Goal: Communication & Community: Answer question/provide support

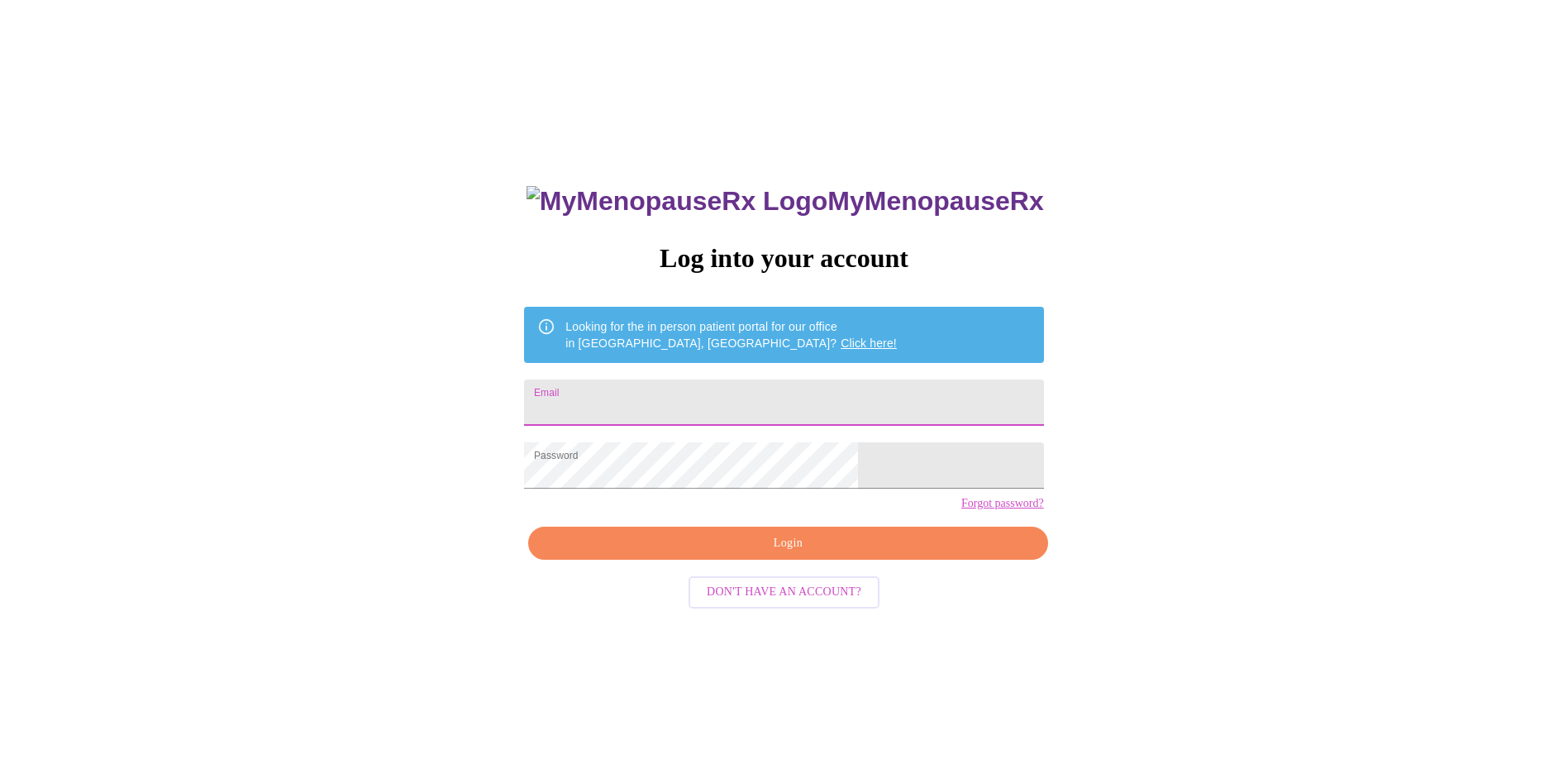
click at [679, 394] on input "Email" at bounding box center [784, 402] width 519 height 47
type input "ddcarrington@live.com"
click at [736, 554] on span "Login" at bounding box center [787, 542] width 481 height 20
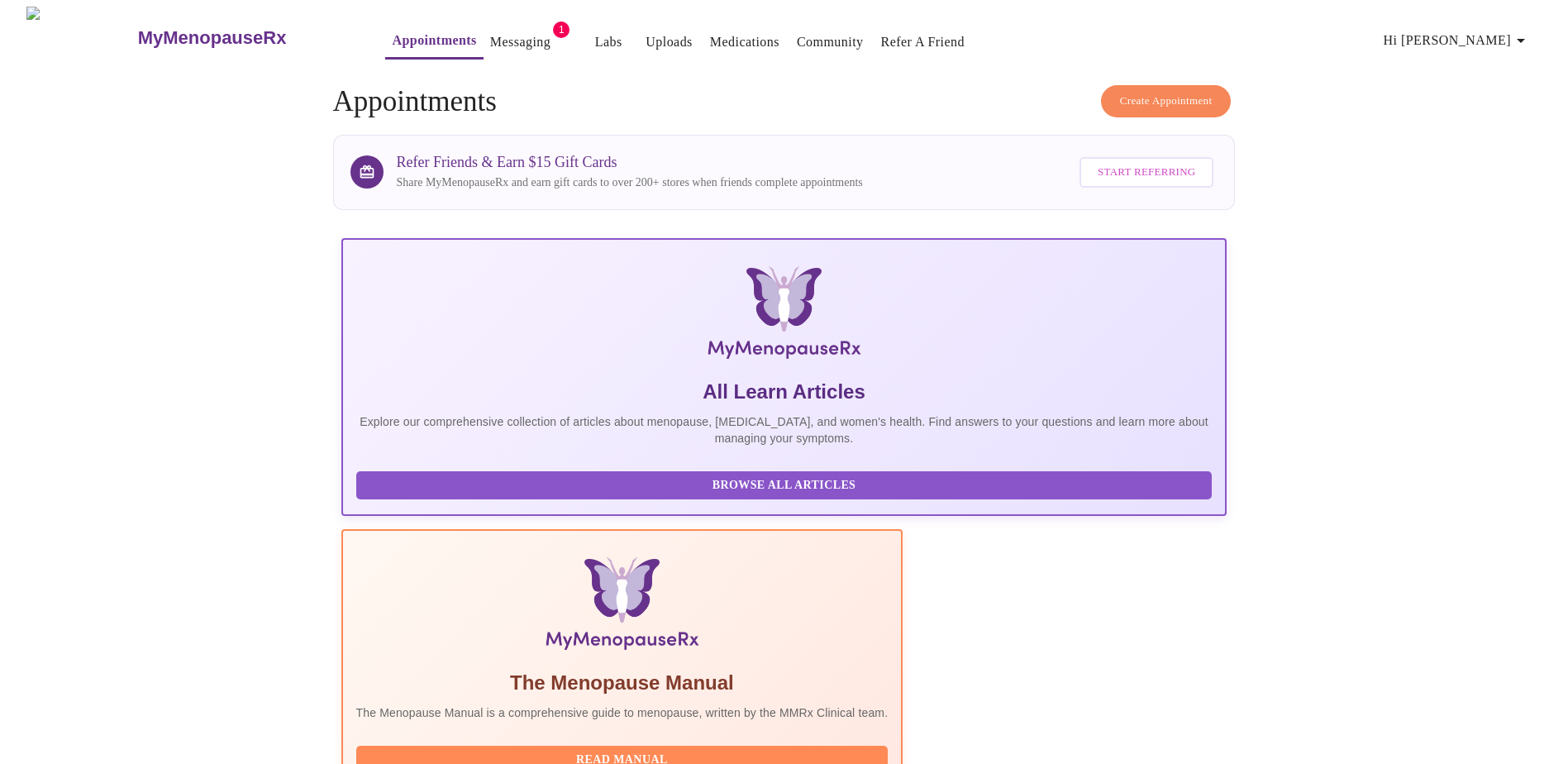
click at [490, 37] on link "Messaging" at bounding box center [520, 42] width 60 height 23
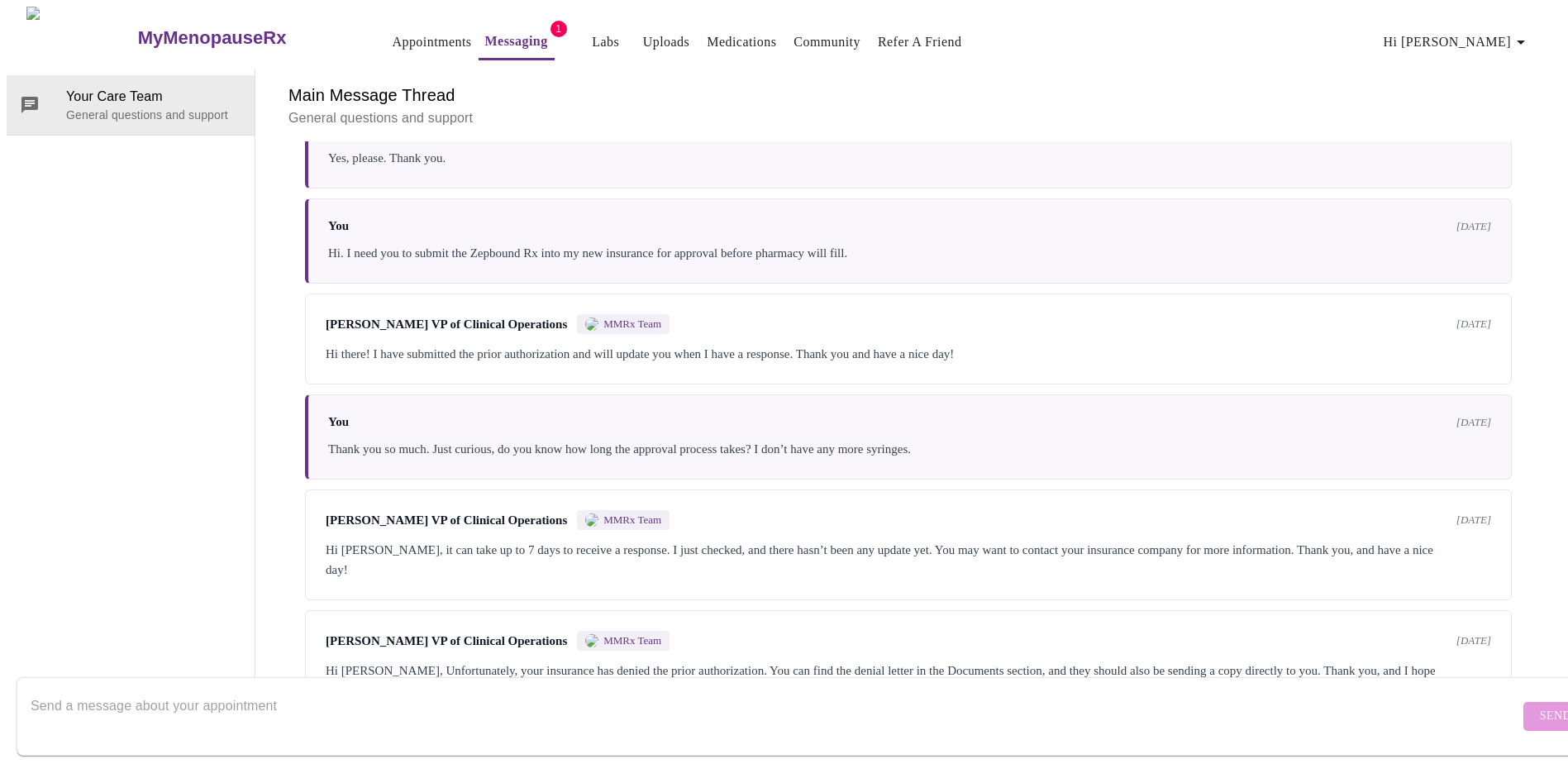
scroll to position [2649, 0]
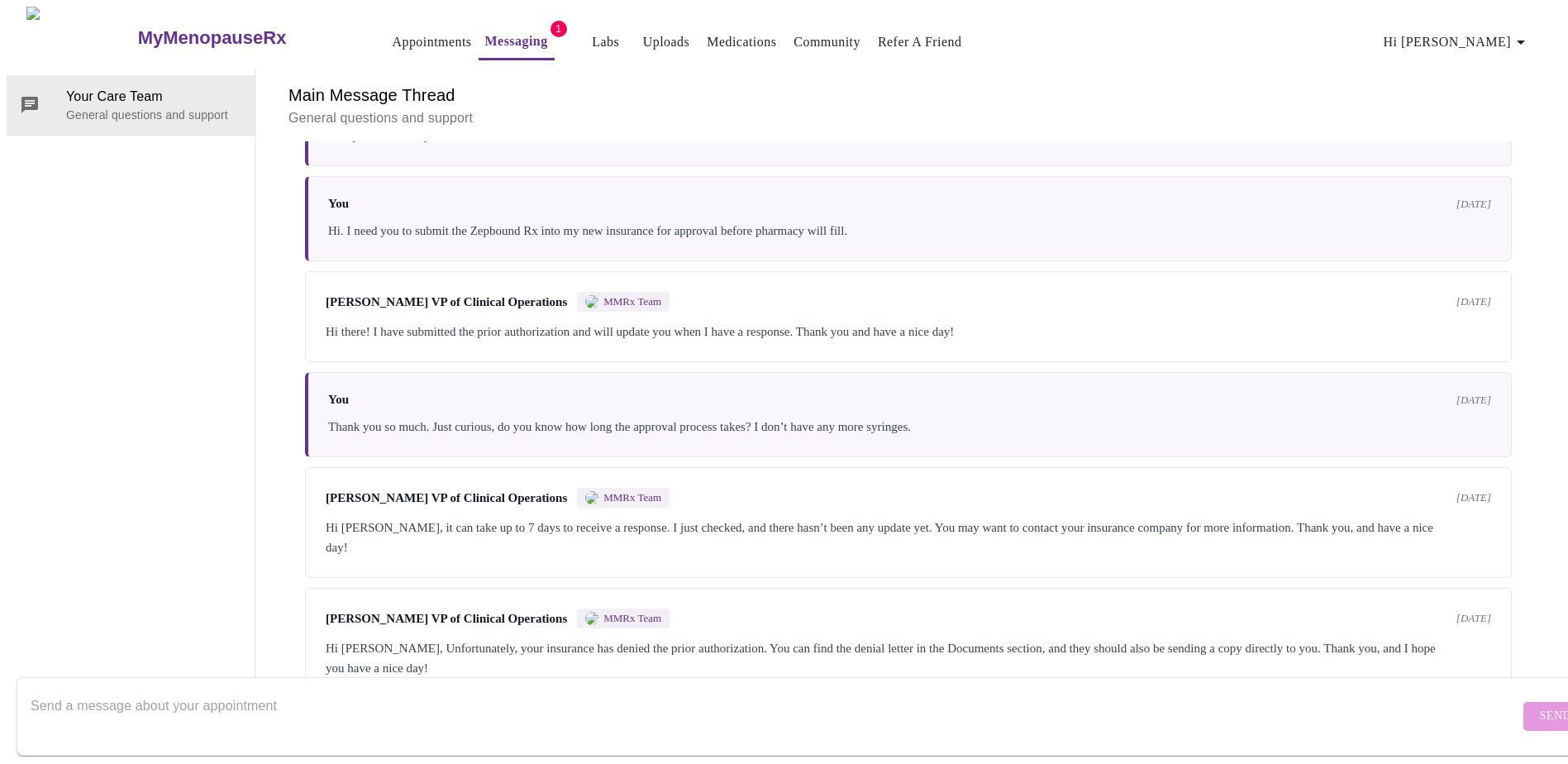
click at [1168, 705] on textarea "Send a message about your appointment" at bounding box center [774, 715] width 1488 height 52
click at [478, 638] on div "Hi DeAnn, Unfortunately, your insurance has denied the prior authorization. You…" at bounding box center [908, 657] width 1166 height 40
click at [617, 689] on textarea "hello, I just contacted the insurance. They are asking for the following inform…" at bounding box center [774, 715] width 1488 height 52
paste textarea "1. Prescribed by an obesity management specialist with one of the following lic…"
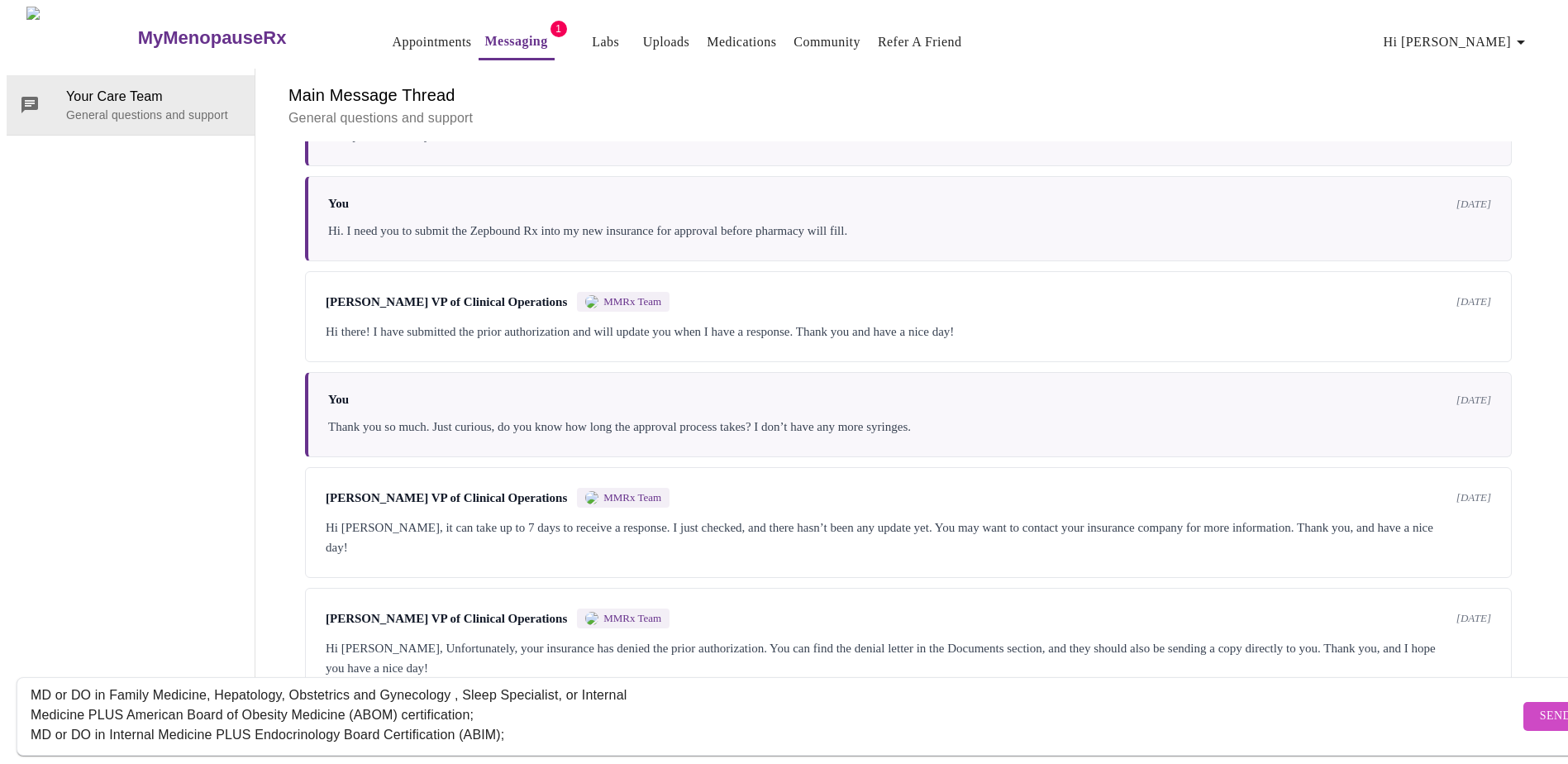
scroll to position [129, 0]
click at [204, 722] on textarea "hello, I just contacted the insurance. They are asking for the following inform…" at bounding box center [774, 715] width 1488 height 52
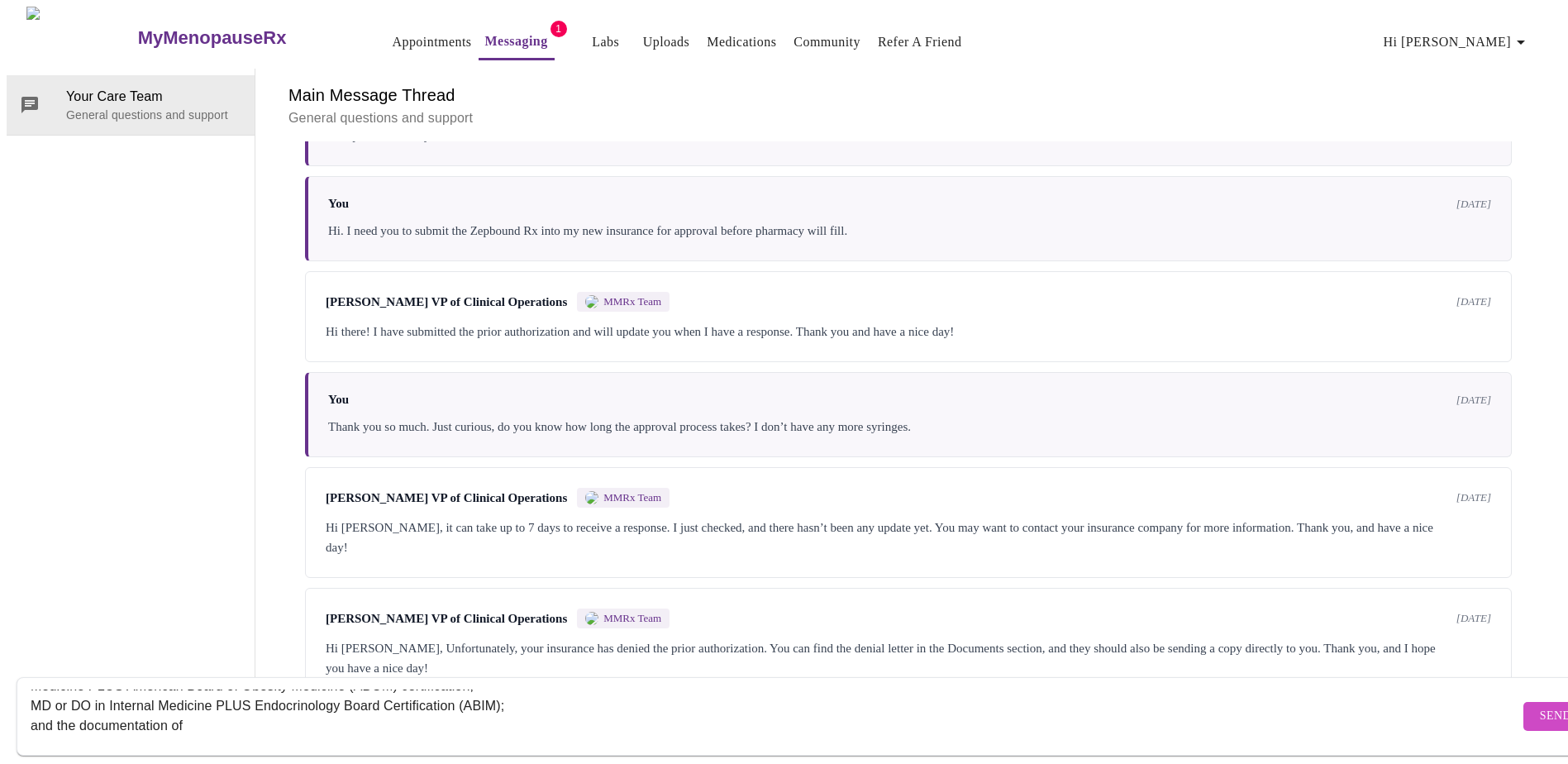
paste textarea "Prediabetes and meets one of the following (a OR b): a. For new starts, pre-dia…"
drag, startPoint x: 60, startPoint y: 691, endPoint x: 24, endPoint y: 690, distance: 36.0
click at [24, 690] on form "hello, I just contacted the insurance. They are asking for the following inform…" at bounding box center [808, 715] width 1583 height 79
click at [575, 689] on textarea "Hi, I just contacted the insurance. They are asking for the following informati…" at bounding box center [774, 715] width 1488 height 52
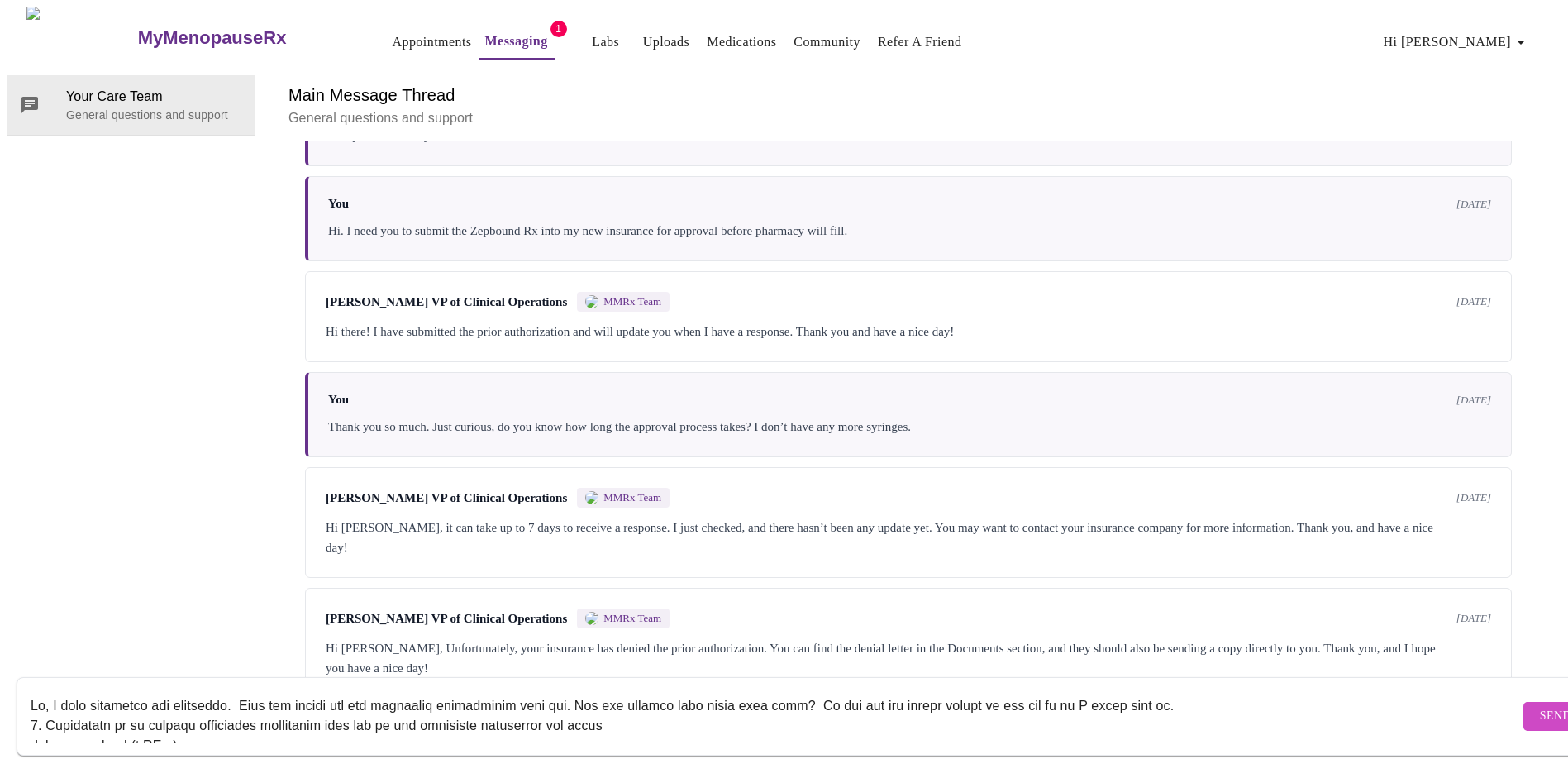
click at [255, 707] on textarea "Send a message about your appointment" at bounding box center [774, 715] width 1488 height 52
drag, startPoint x: 392, startPoint y: 691, endPoint x: 27, endPoint y: 641, distance: 368.4
click at [27, 641] on div "Your Care Team General questions and support Main Message Thread General questi…" at bounding box center [784, 384] width 1554 height 630
click at [233, 694] on textarea "Send a message about your appointment" at bounding box center [774, 715] width 1488 height 52
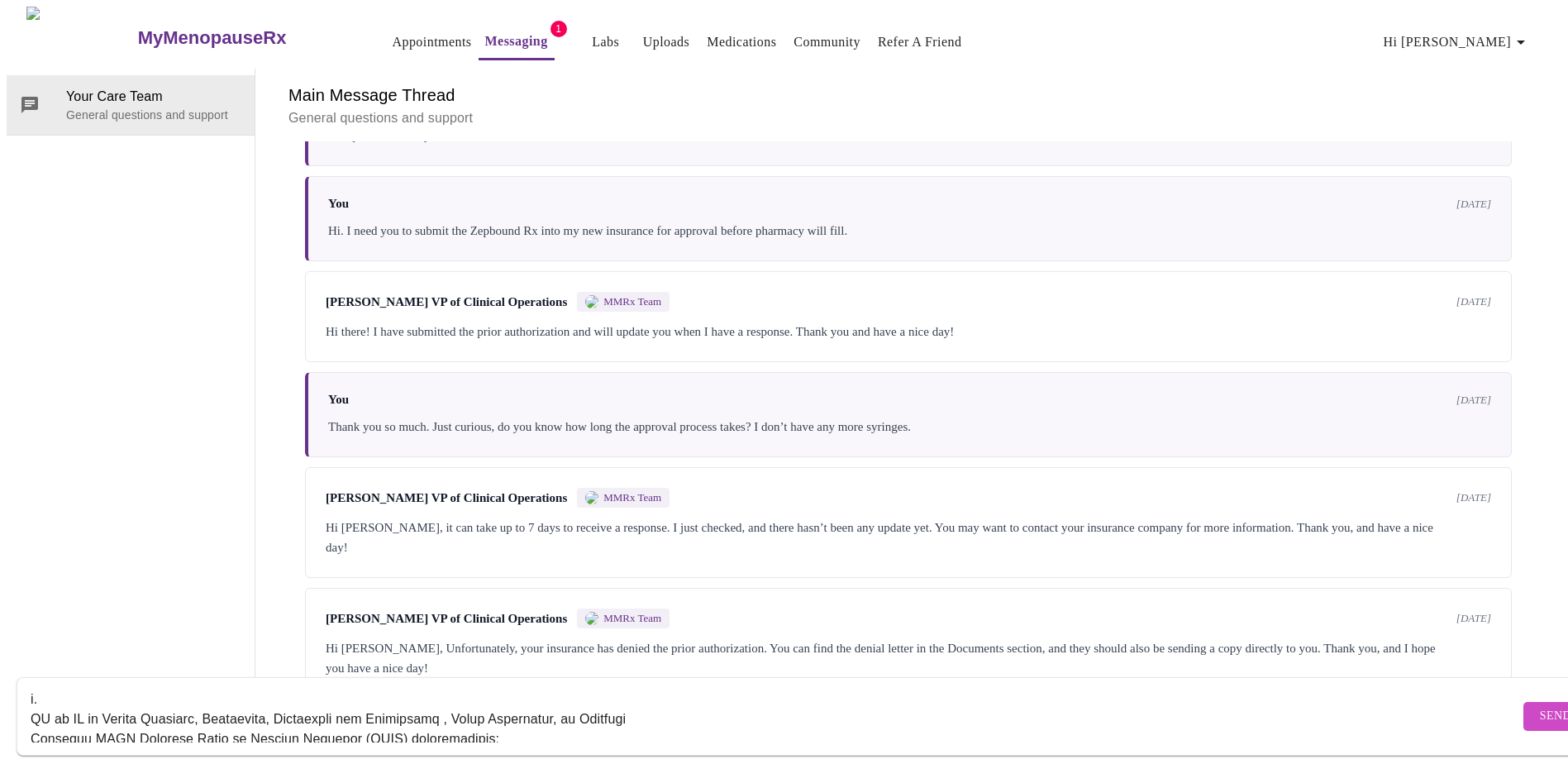
scroll to position [297, 0]
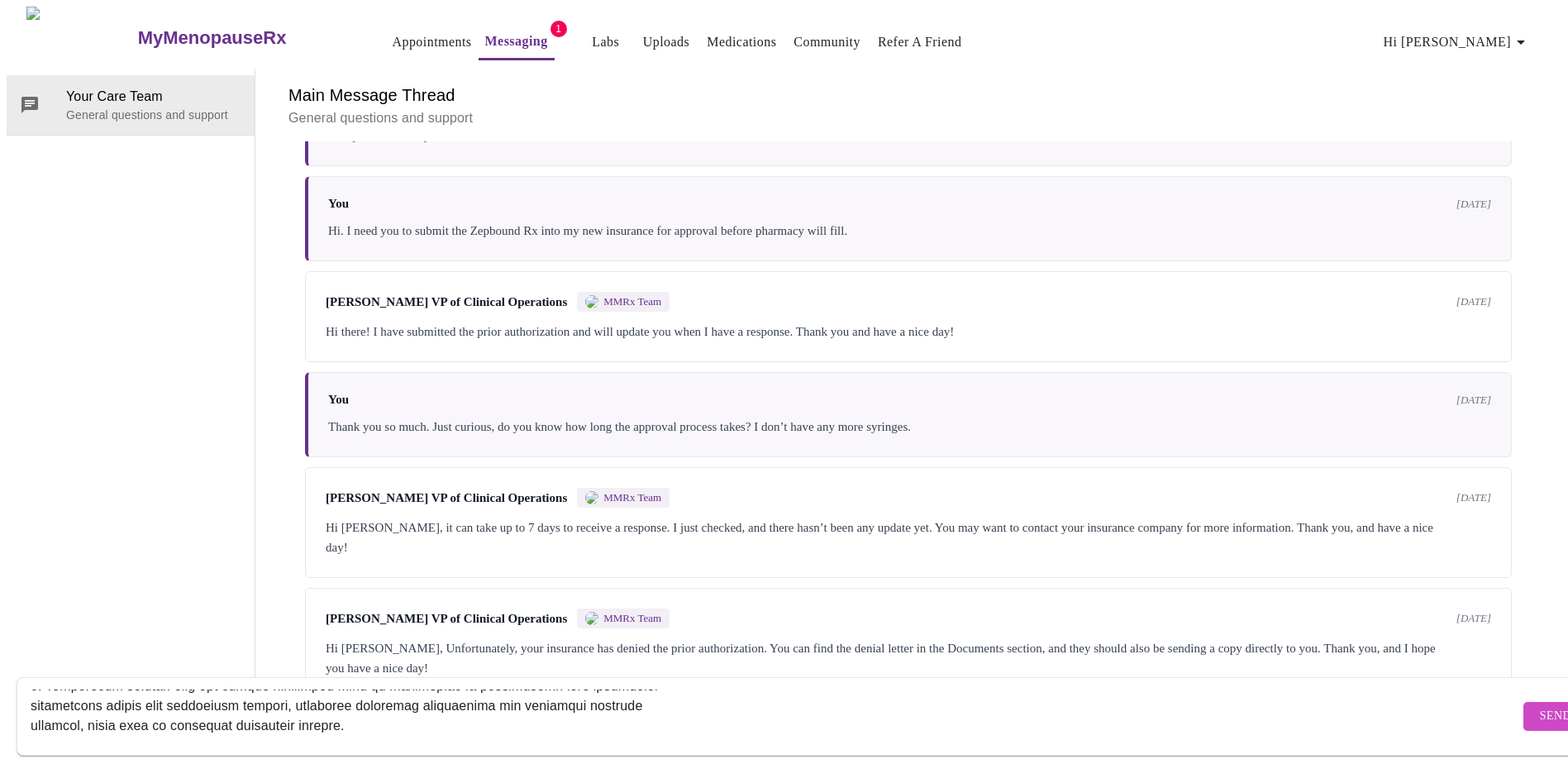
drag, startPoint x: 806, startPoint y: 687, endPoint x: 813, endPoint y: 764, distance: 77.3
click at [813, 705] on html "MyMenopauseRx Appointments Messaging 1 Labs Uploads Medications Community Refer…" at bounding box center [784, 352] width 1568 height 705
drag, startPoint x: 48, startPoint y: 686, endPoint x: 75, endPoint y: 686, distance: 27.0
click at [53, 689] on textarea "Hi, I just contacted the insurance. They are asking for the following informati…" at bounding box center [774, 715] width 1488 height 52
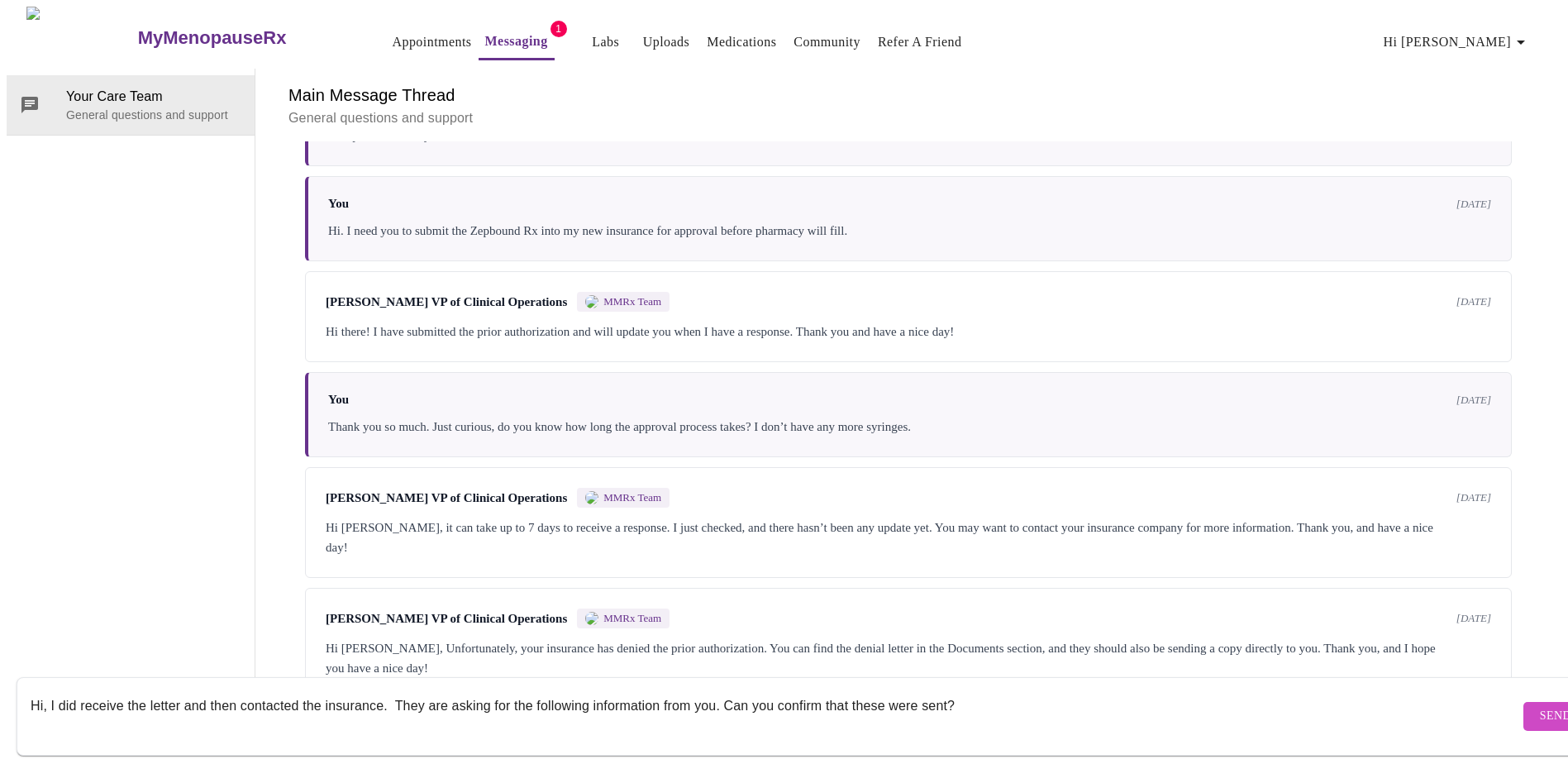
click at [381, 689] on textarea "Hi, I did receive the letter and then contacted the insurance. They are asking …" at bounding box center [774, 715] width 1488 height 52
click at [507, 695] on textarea "Hi, I did receive the letter and then contacted the insurance for clarification…" at bounding box center [774, 715] width 1488 height 52
click at [481, 689] on textarea "Hi, I did receive the letter and then contacted the insurance for clarification…" at bounding box center [774, 715] width 1488 height 52
click at [973, 689] on textarea "Hi, I did receive the letter and then contacted the insurance for clarification…" at bounding box center [774, 715] width 1488 height 52
click at [1223, 689] on textarea "Hi, I did receive the letter and then contacted the insurance for clarification…" at bounding box center [774, 715] width 1488 height 52
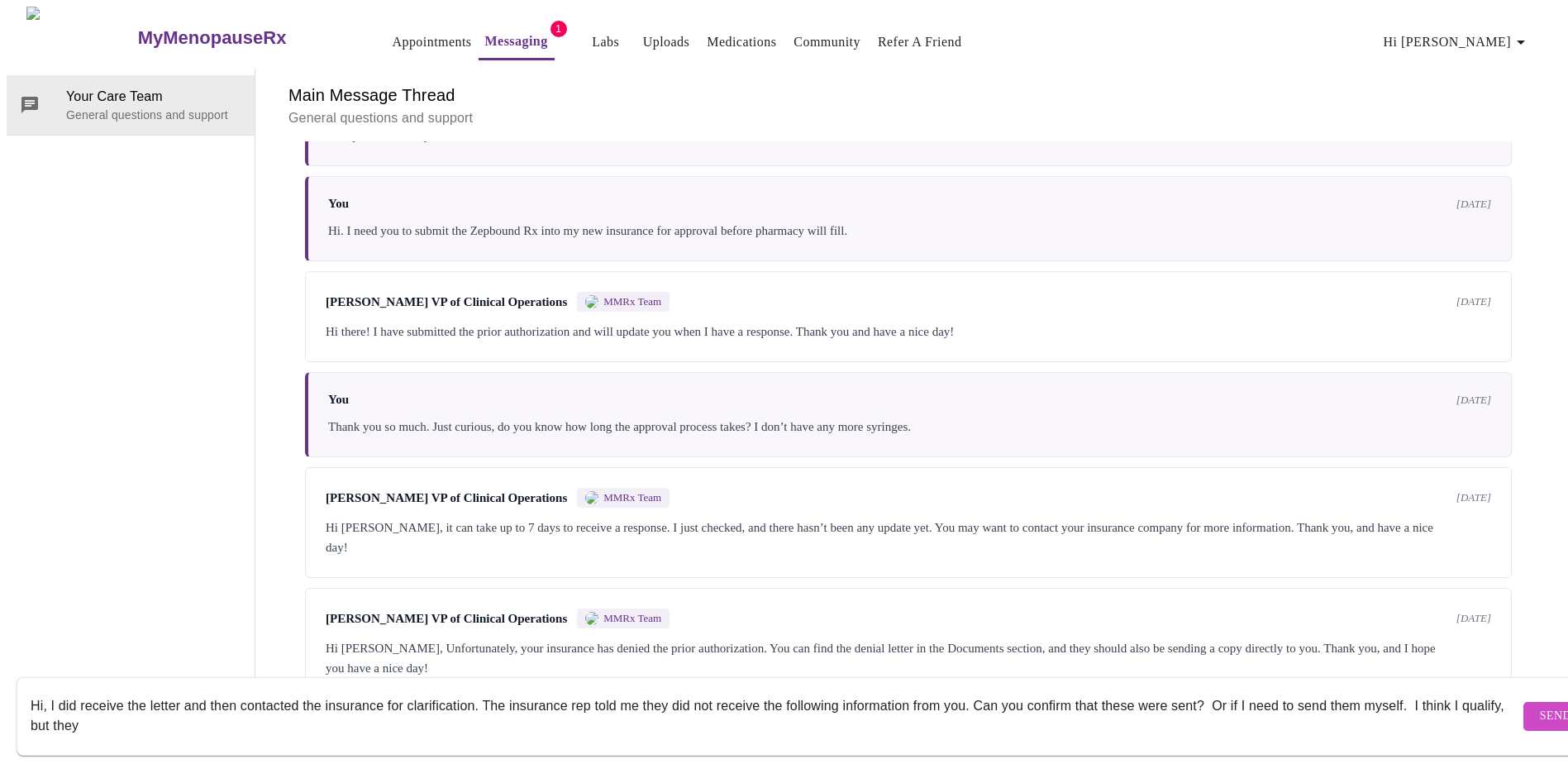
click at [1420, 689] on textarea "Hi, I did receive the letter and then contacted the insurance for clarification…" at bounding box center [774, 715] width 1488 height 52
click at [138, 710] on textarea "Hi, I did receive the letter and then contacted the insurance for clarification…" at bounding box center [774, 715] width 1488 height 52
paste textarea "Cohort 3: Overweight or obese member under management by specialist (must meet …"
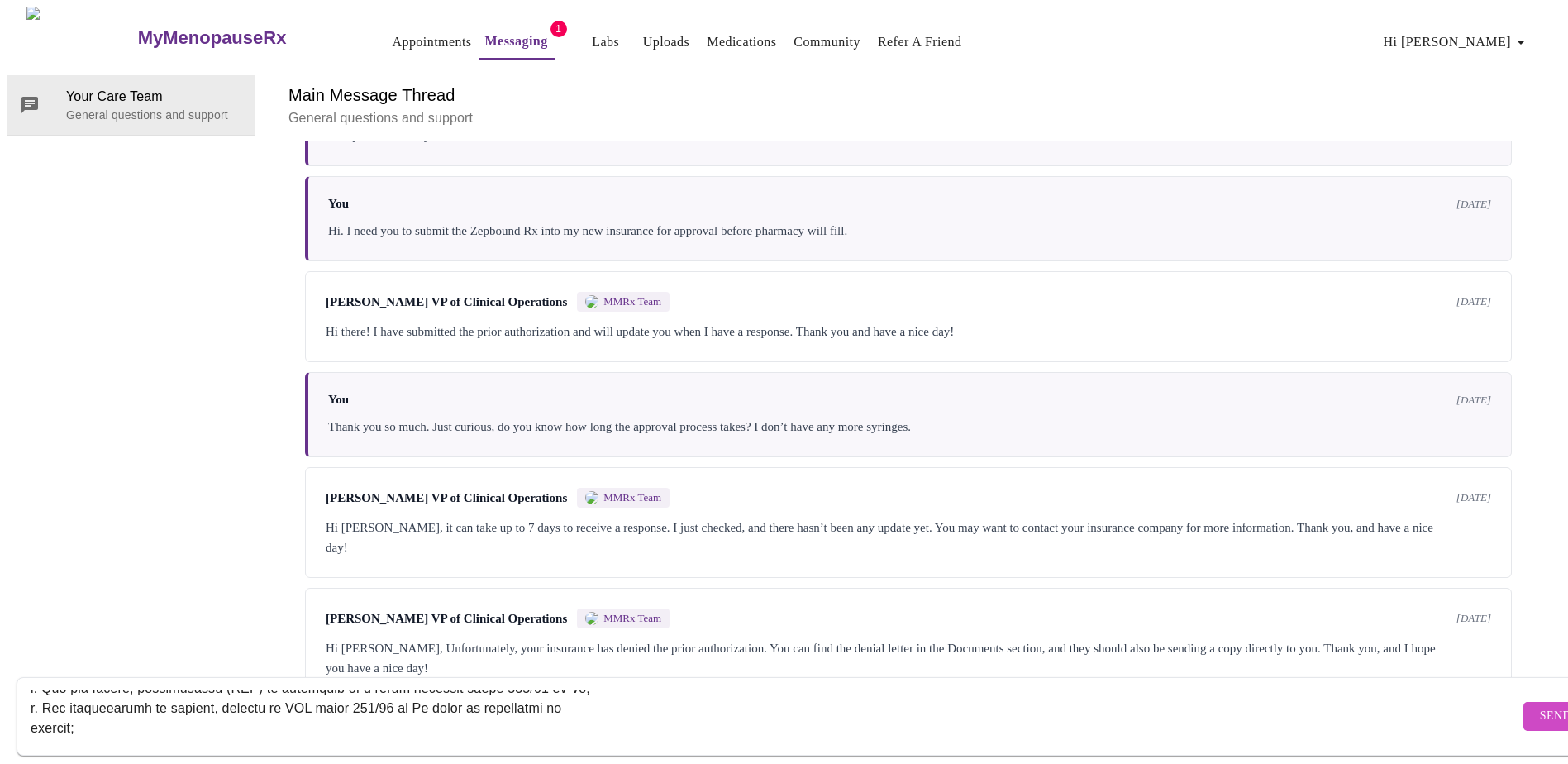
scroll to position [0, 0]
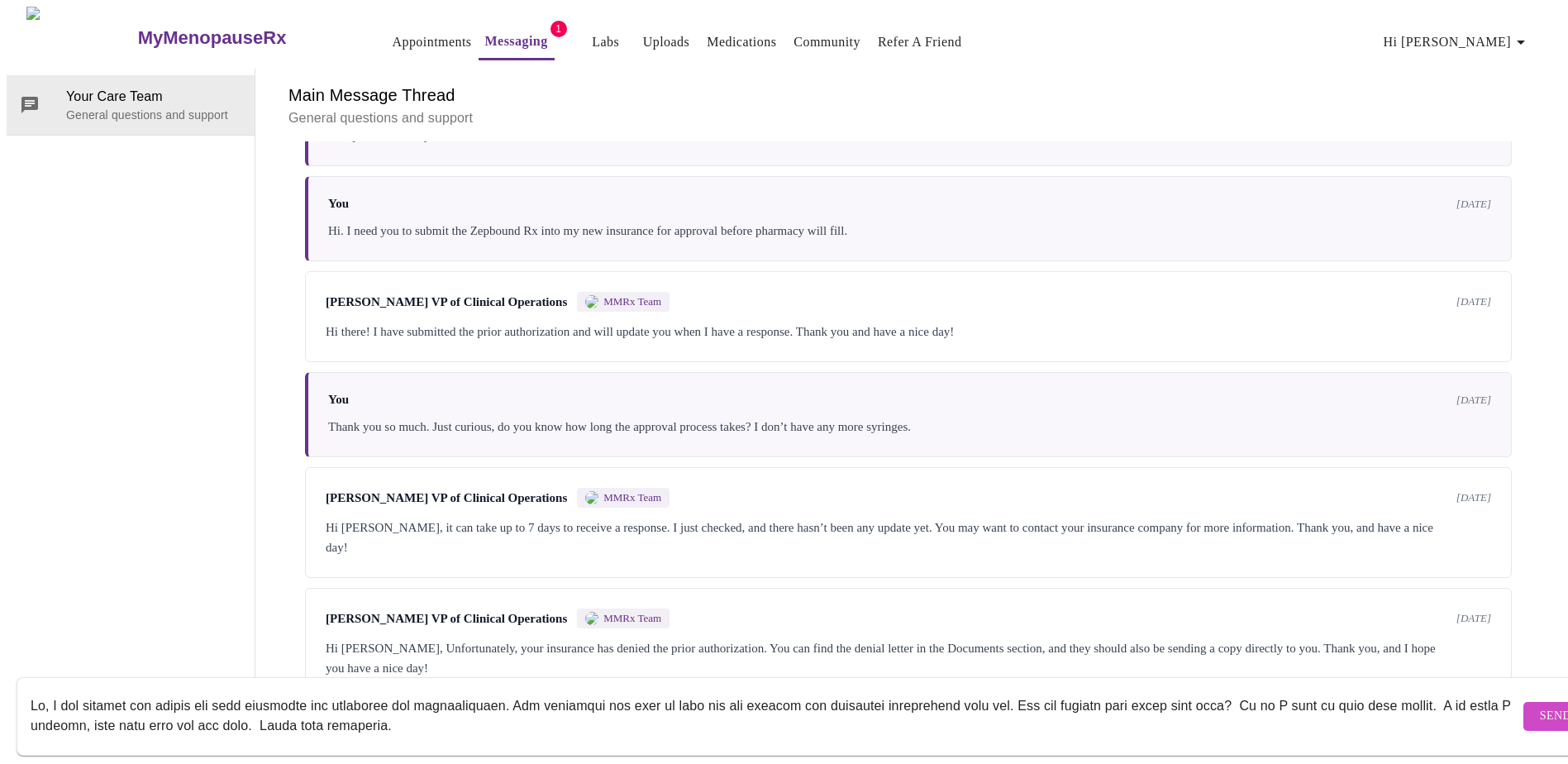
click at [425, 698] on textarea "Send a message about your appointment" at bounding box center [774, 715] width 1488 height 52
click at [423, 709] on textarea "Send a message about your appointment" at bounding box center [774, 715] width 1488 height 52
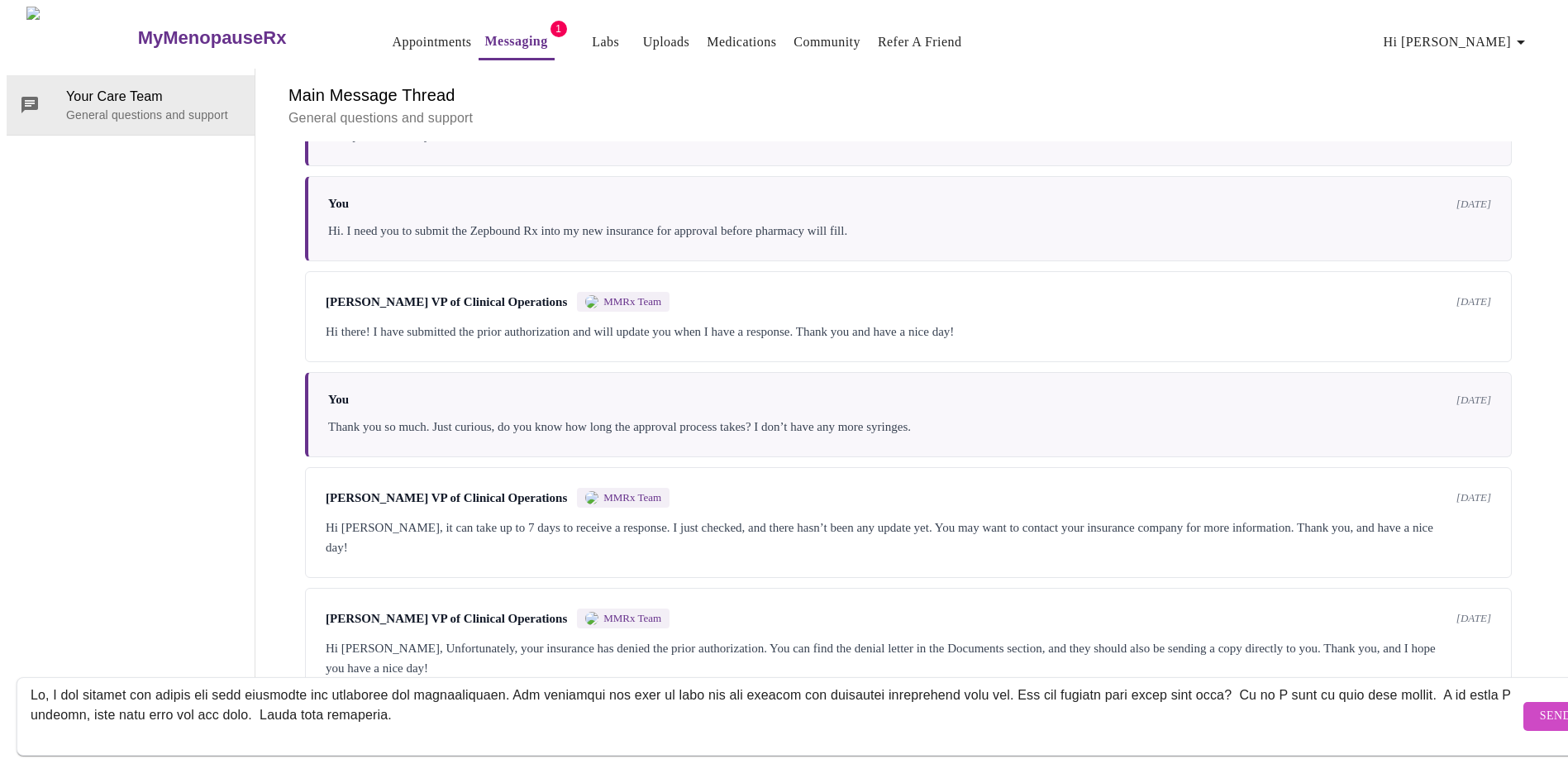
scroll to position [30, 0]
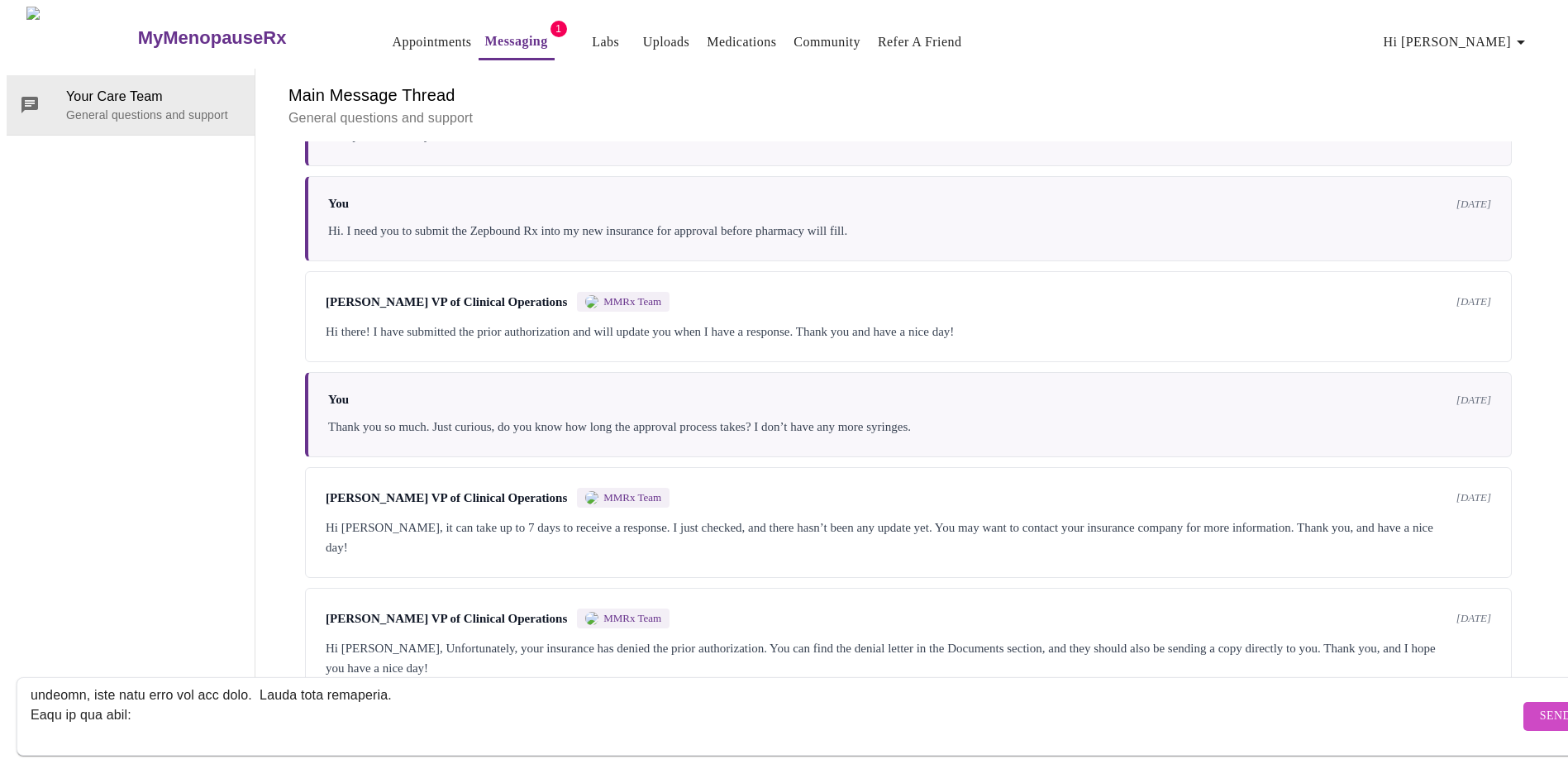
paste textarea "https://www.nirvanahealth.com/wp-content/uploads/resources/pa-and-st-criteria/R…"
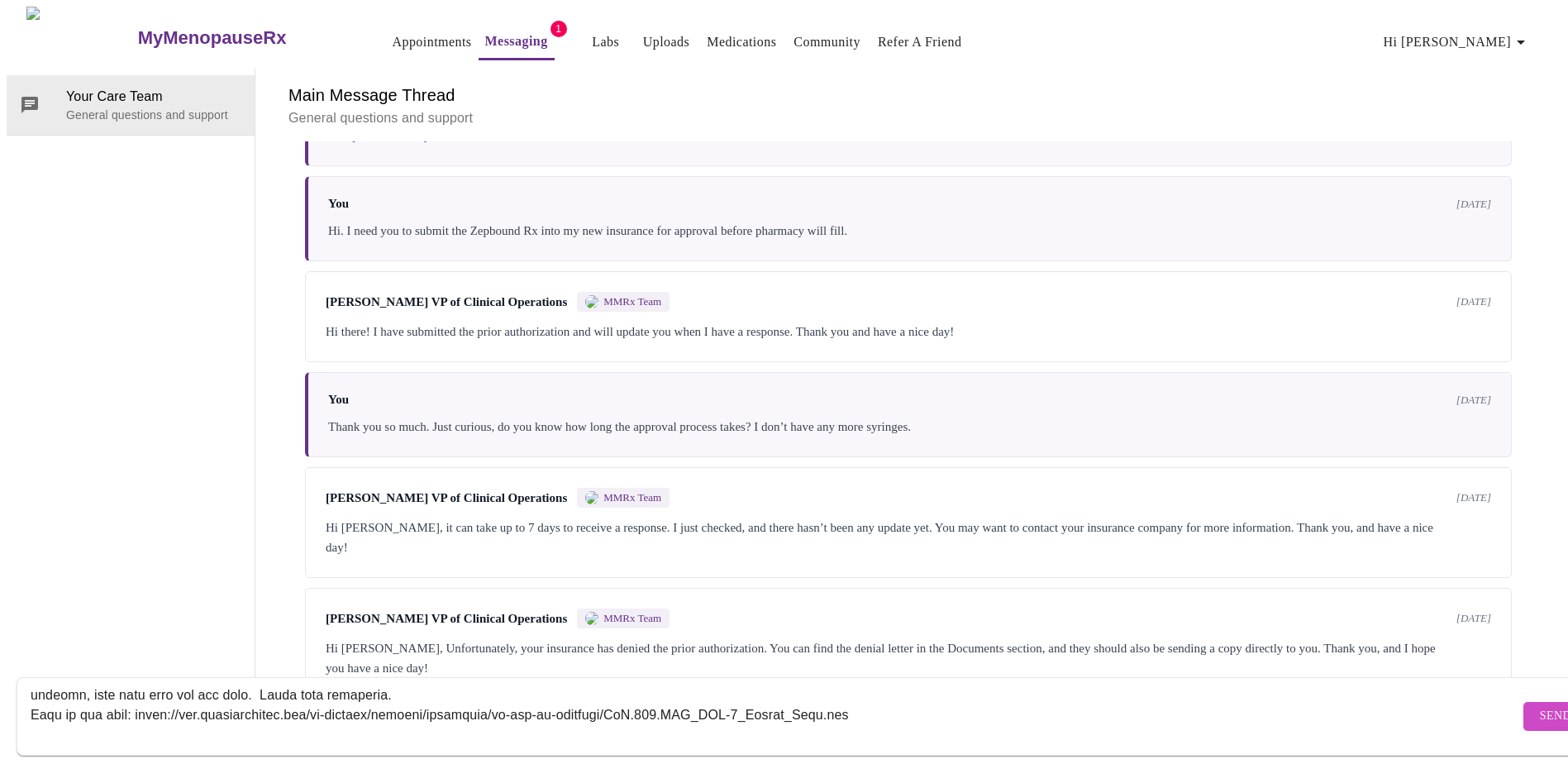
click at [42, 714] on textarea "Send a message about your appointment" at bounding box center [774, 715] width 1488 height 52
paste textarea "Cohort 3: Overweight or obese member under management by specialist"
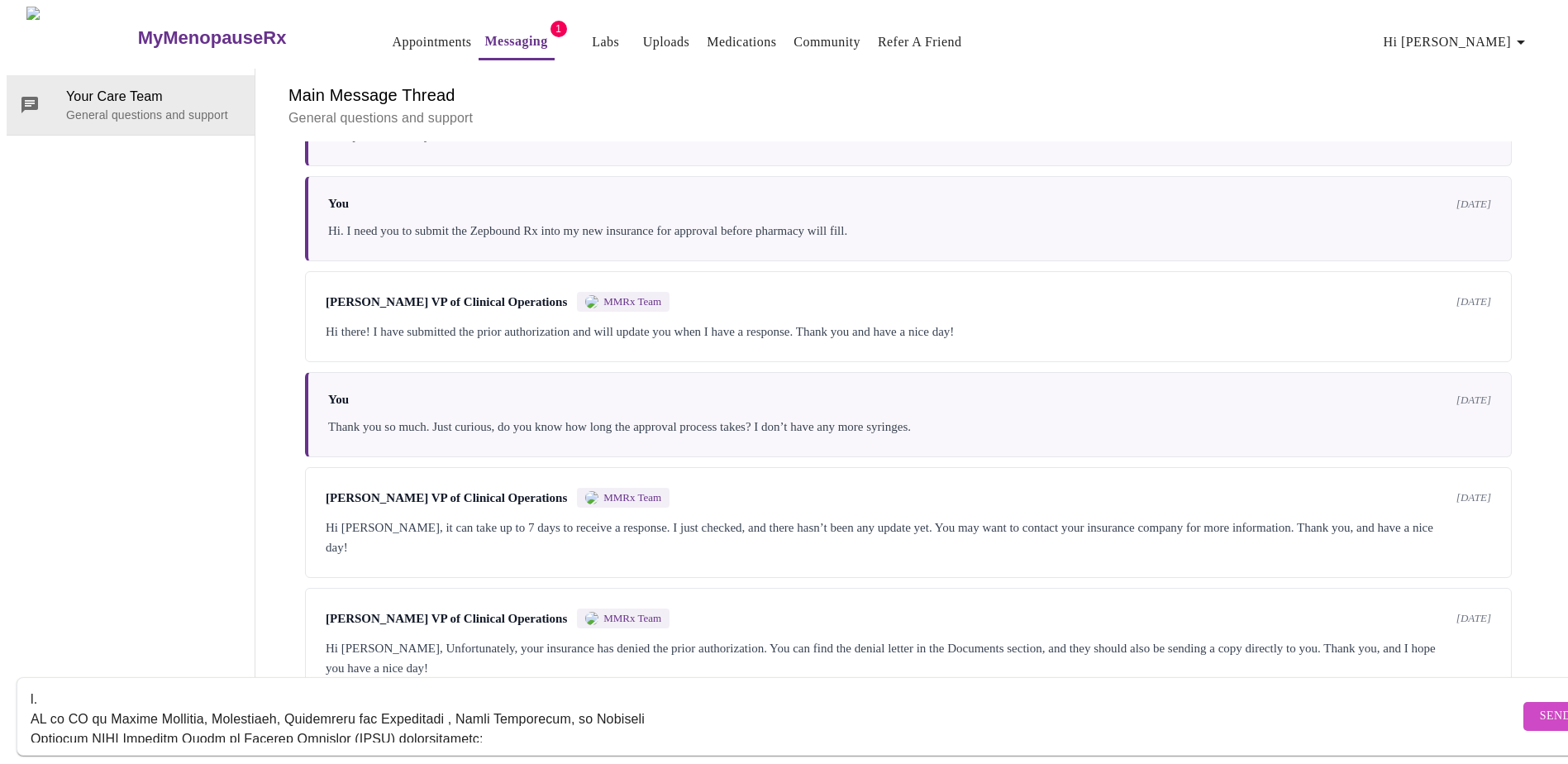
scroll to position [83, 0]
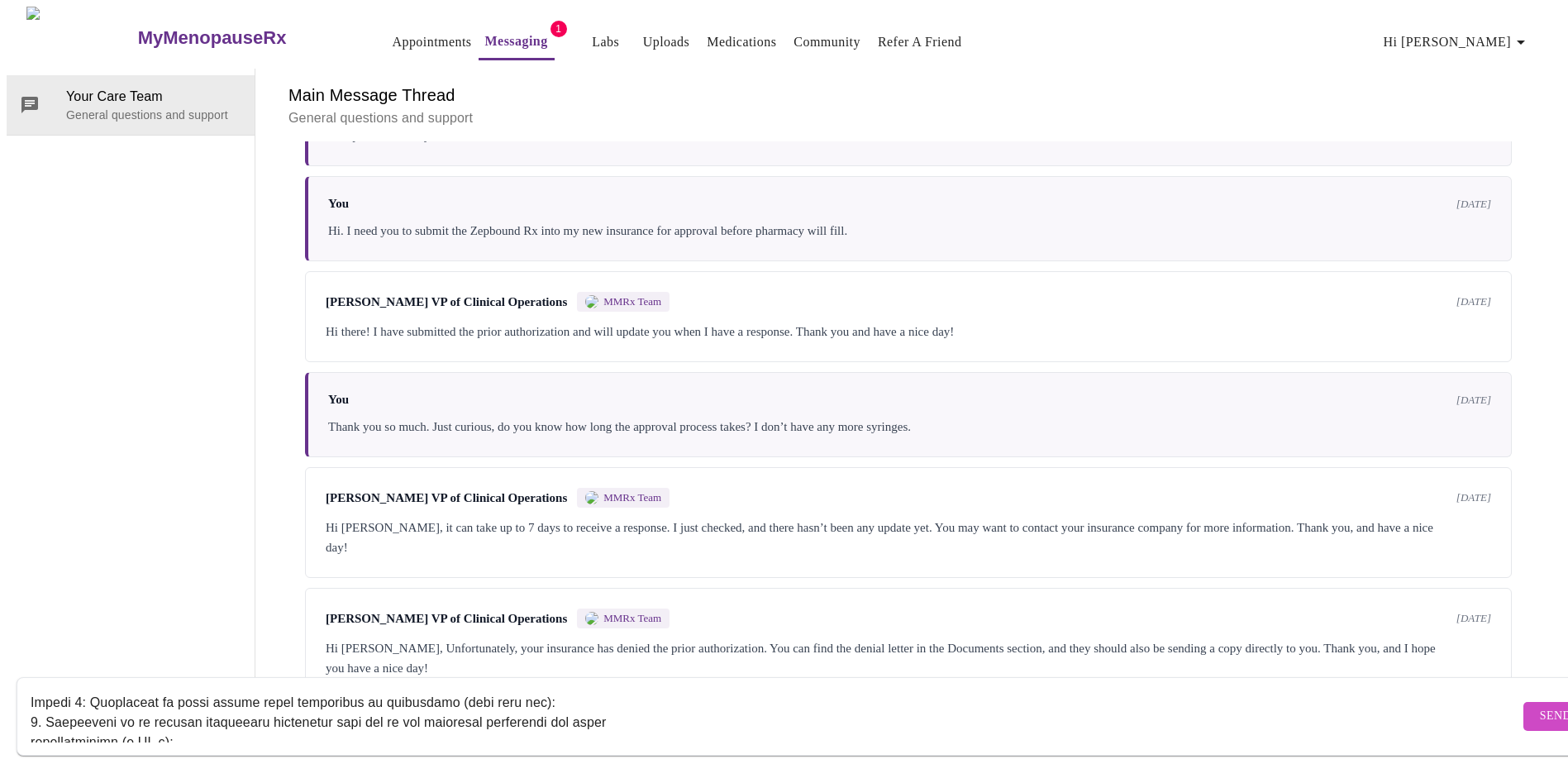
click at [201, 721] on textarea "Send a message about your appointment" at bounding box center [774, 715] width 1488 height 52
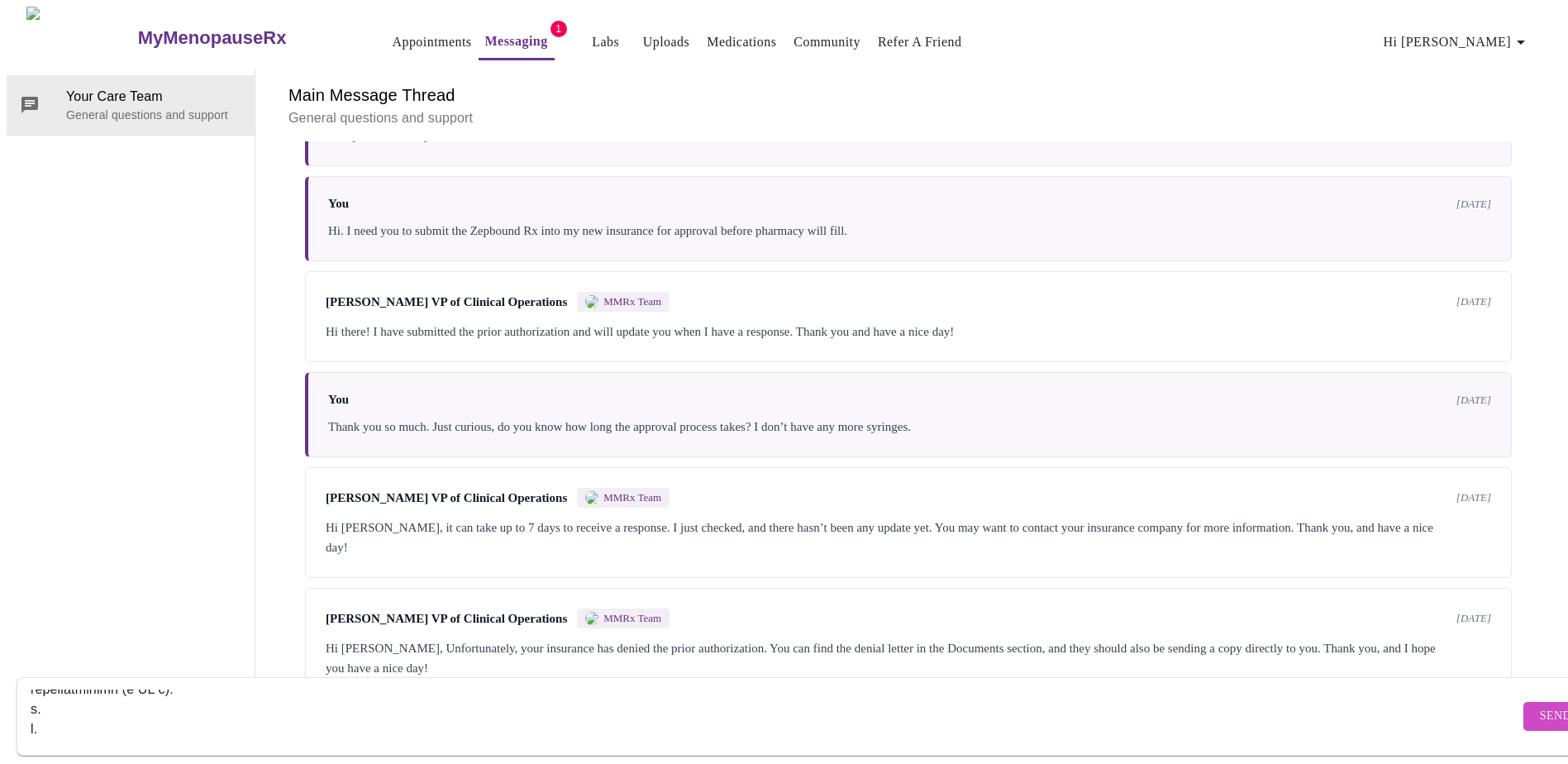
scroll to position [165, 0]
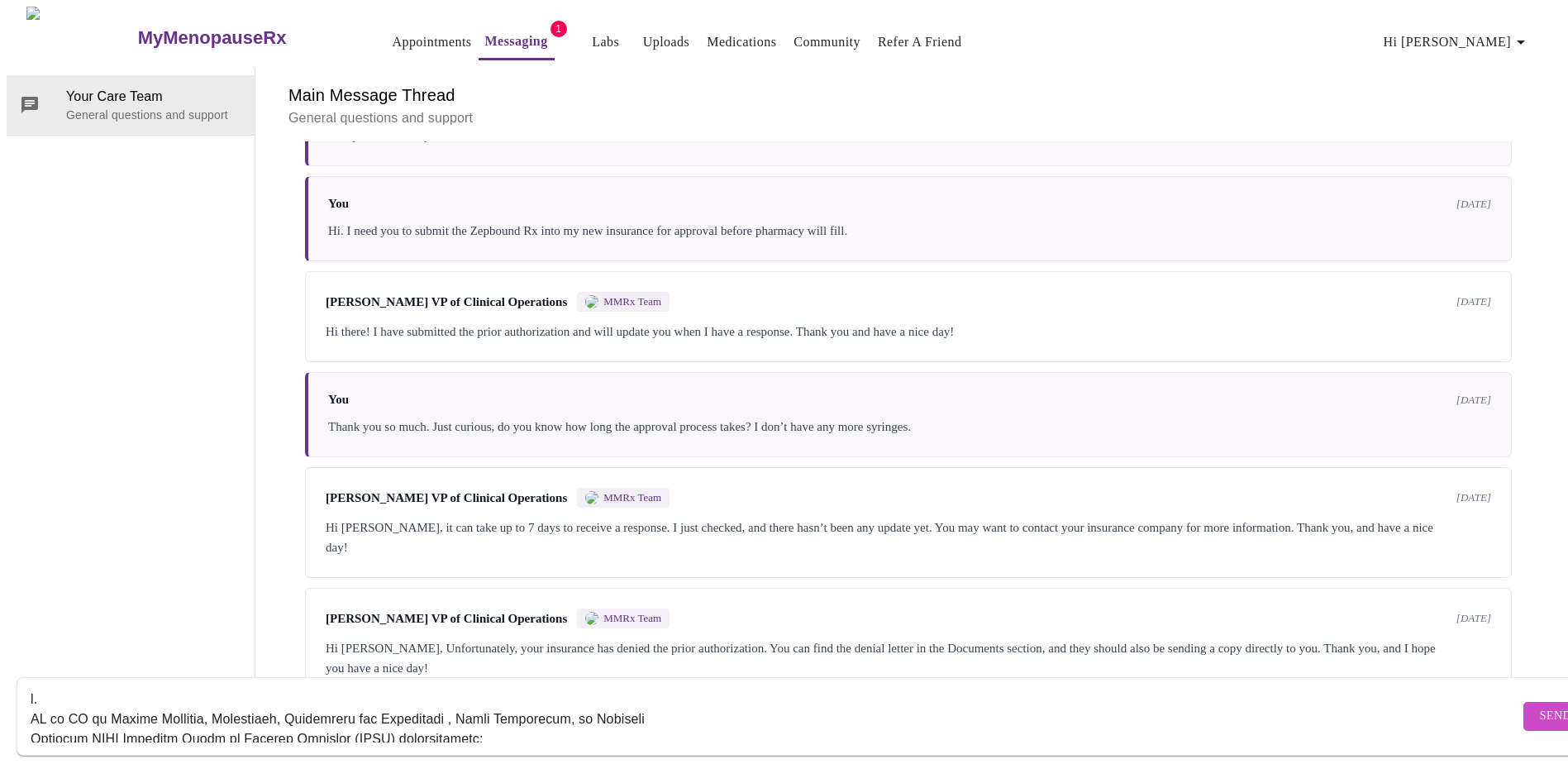
click at [49, 689] on textarea "Send a message about your appointment" at bounding box center [774, 715] width 1488 height 52
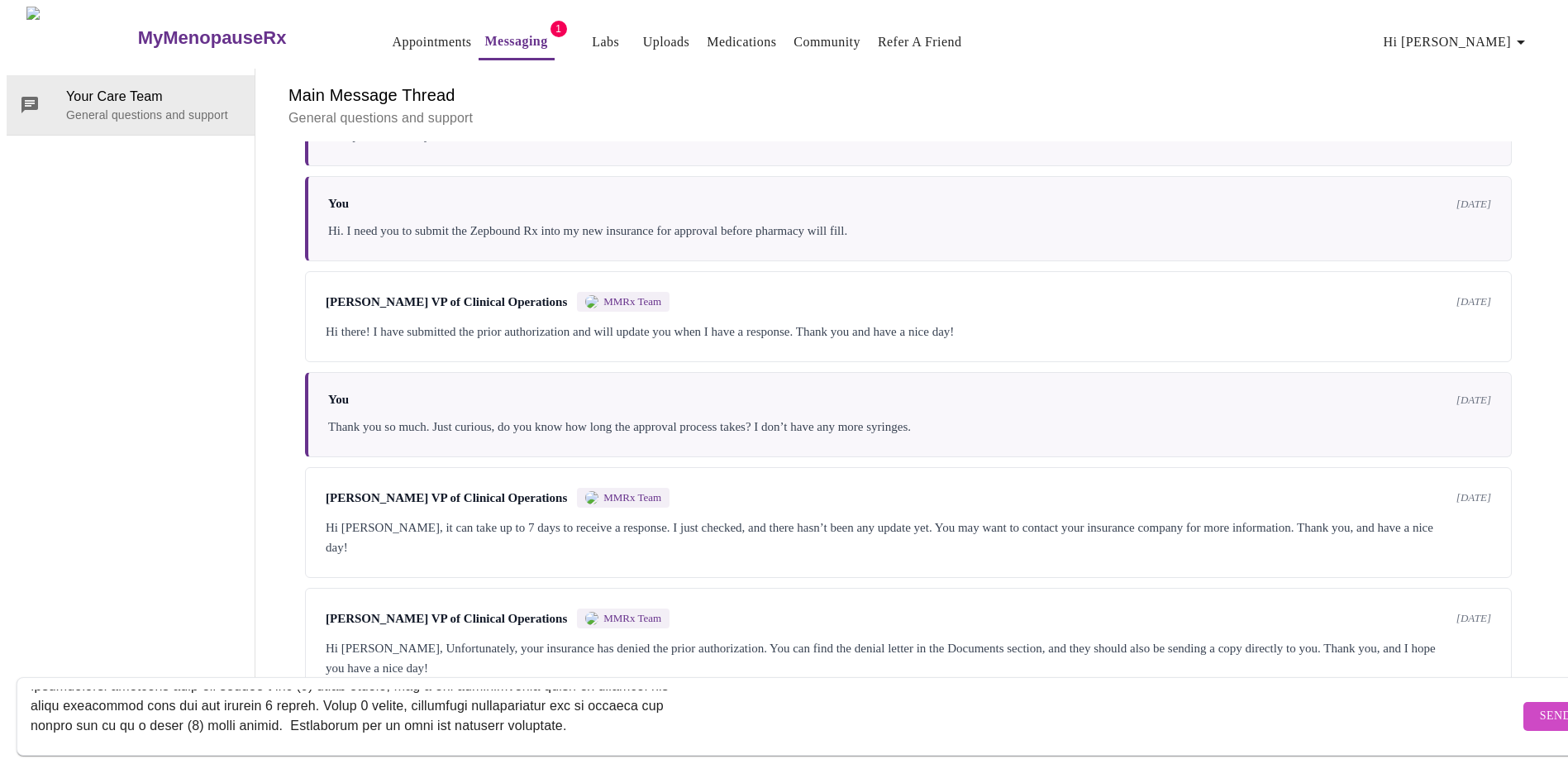
drag, startPoint x: 31, startPoint y: 681, endPoint x: 670, endPoint y: 790, distance: 648.2
click at [670, 705] on html "MyMenopauseRx Appointments Messaging 1 Labs Uploads Medications Community Refer…" at bounding box center [784, 352] width 1568 height 705
click at [671, 700] on textarea "Hi, I did receive the letter and then contacted the insurance for clarification…" at bounding box center [774, 715] width 1488 height 52
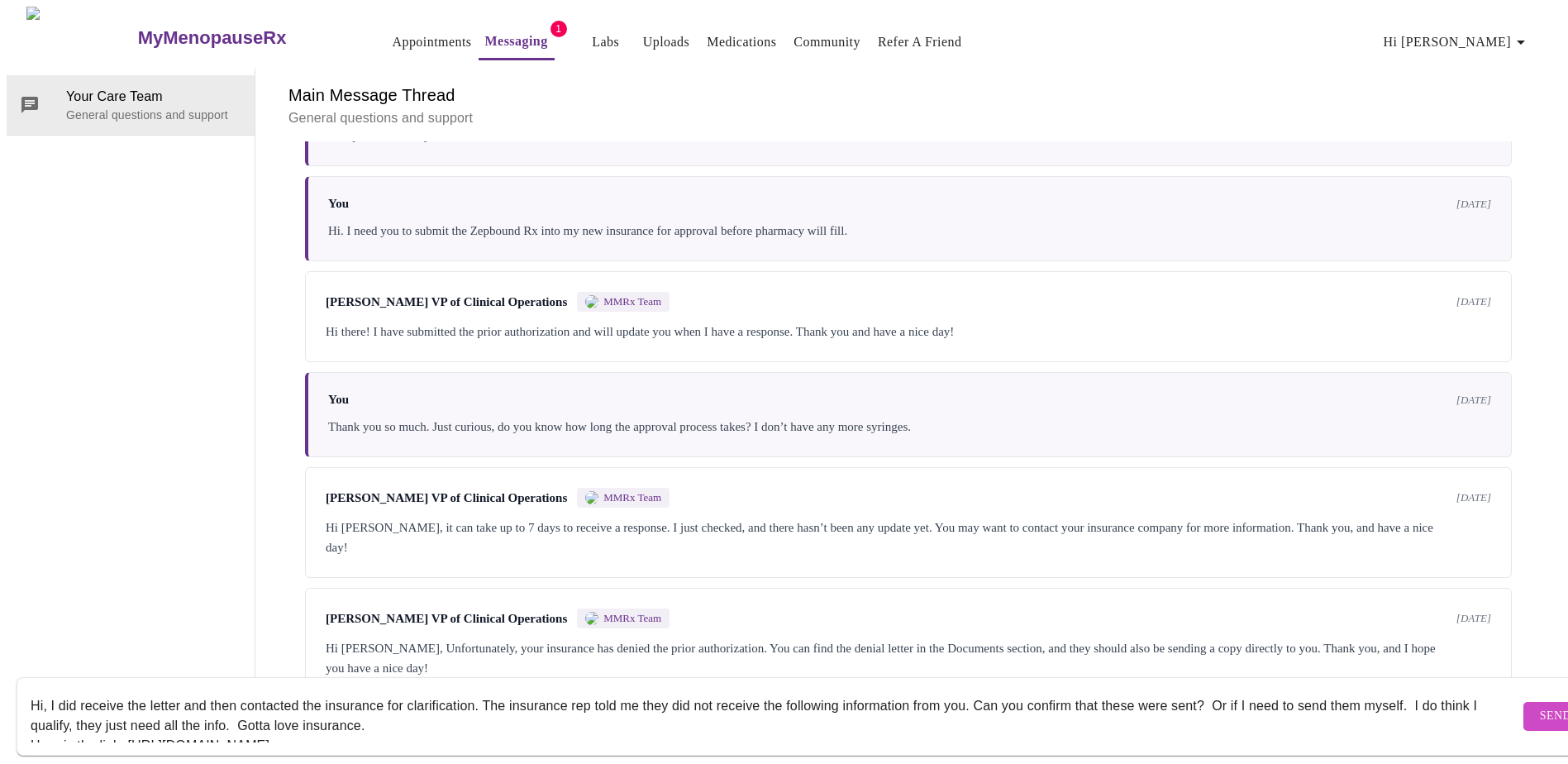
click at [675, 700] on textarea "Hi, I did receive the letter and then contacted the insurance for clarification…" at bounding box center [774, 715] width 1488 height 52
click at [890, 712] on textarea "Hi, I did receive the letter and then contacted the insurance for clarification…" at bounding box center [774, 715] width 1488 height 52
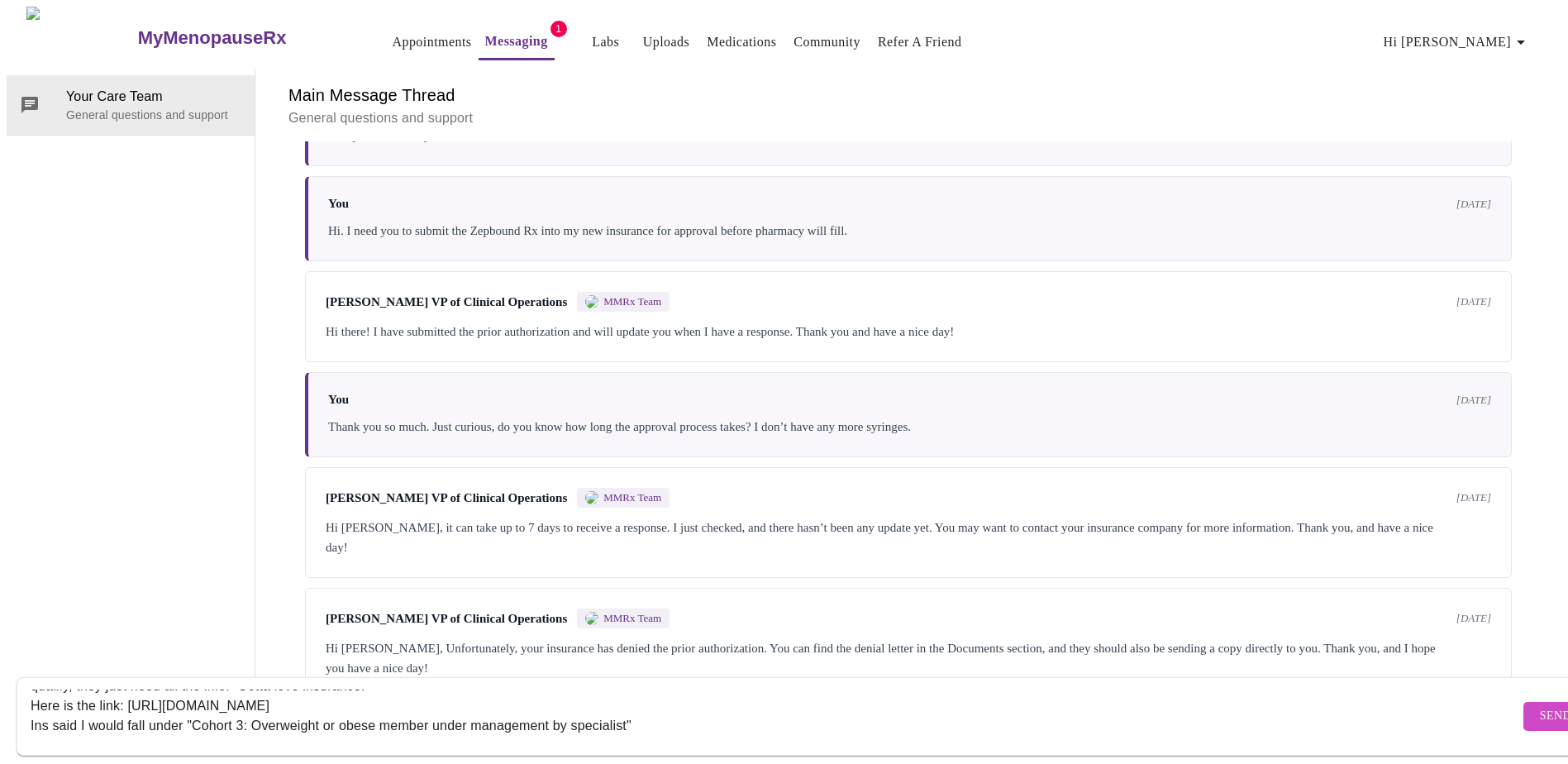
scroll to position [59, 0]
type textarea "Hi, I did receive the letter and then contacted the insurance for clarification…"
click at [1540, 706] on span "Send" at bounding box center [1555, 715] width 31 height 20
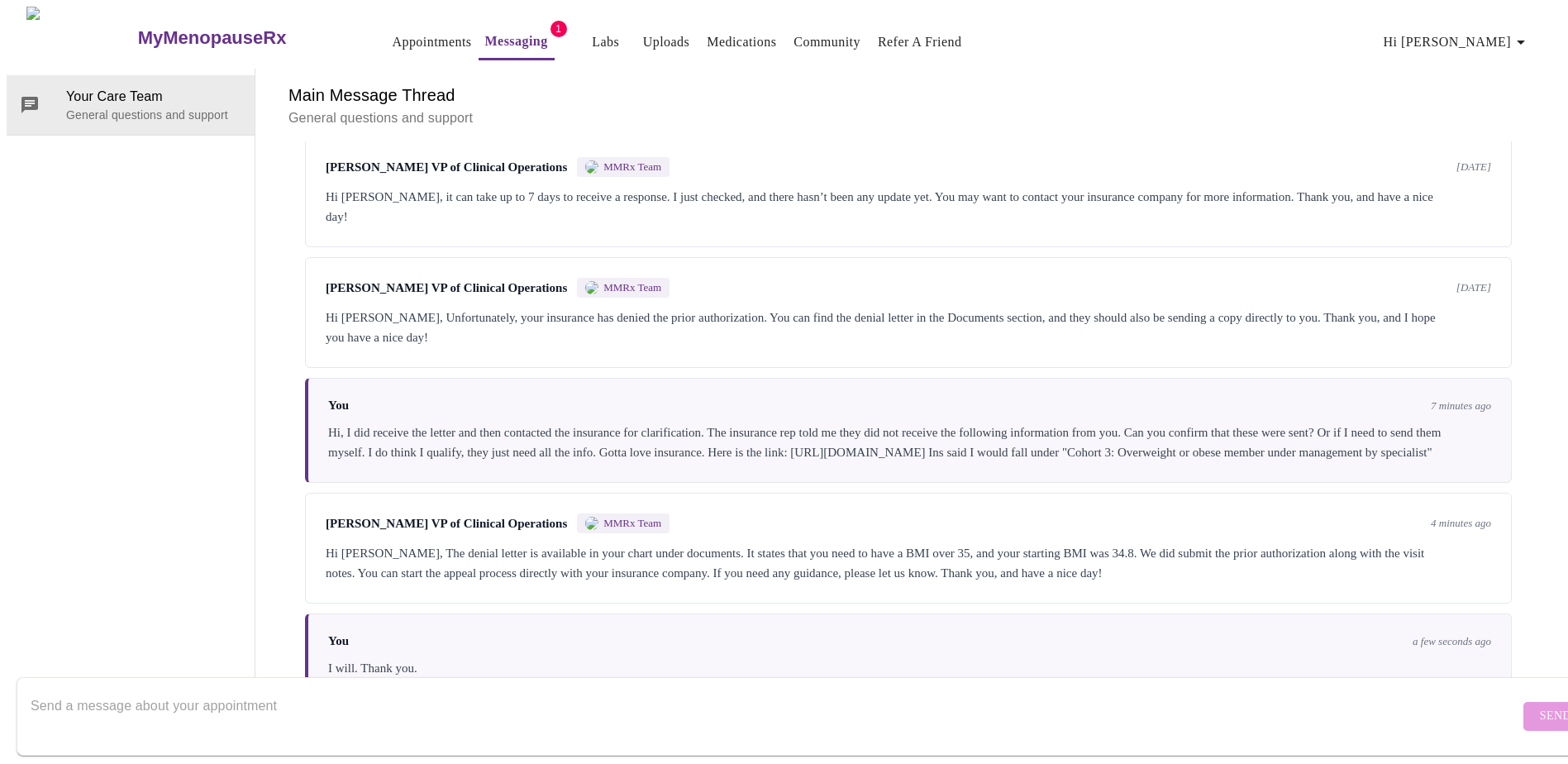
scroll to position [3010, 0]
